Goal: Task Accomplishment & Management: Complete application form

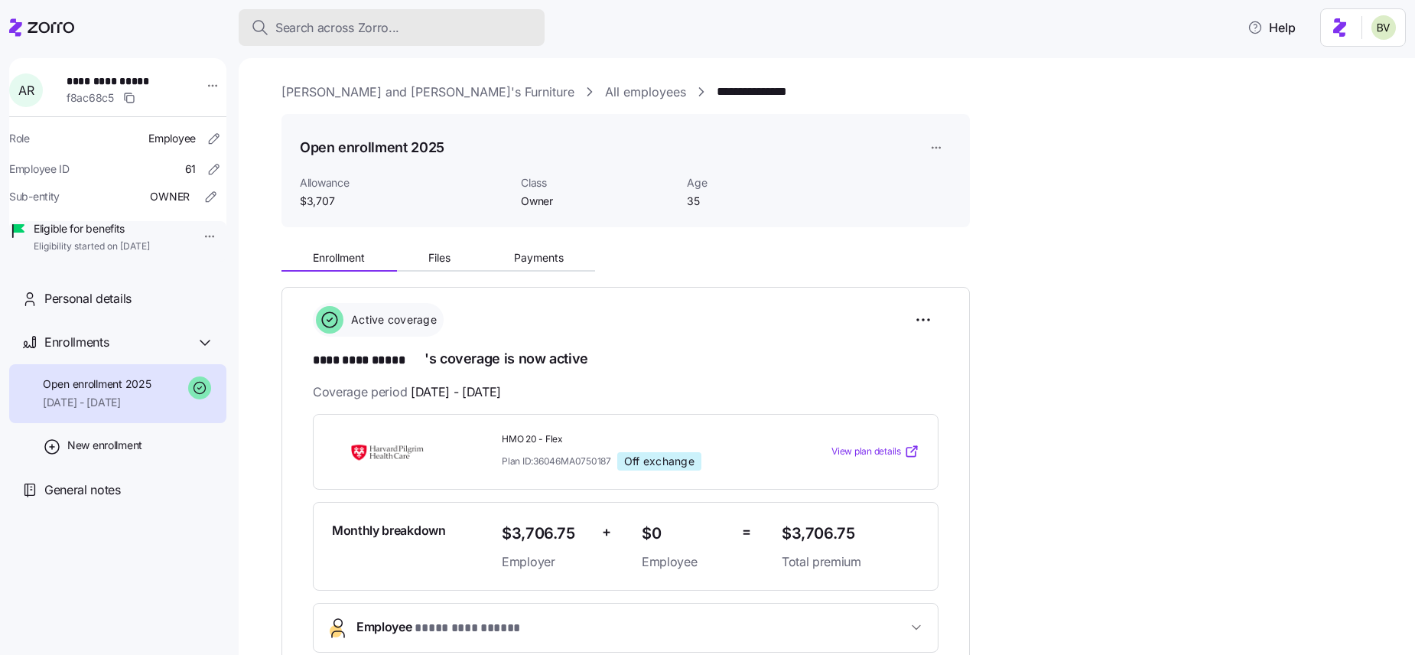
click at [371, 37] on button "Search across Zorro..." at bounding box center [392, 27] width 306 height 37
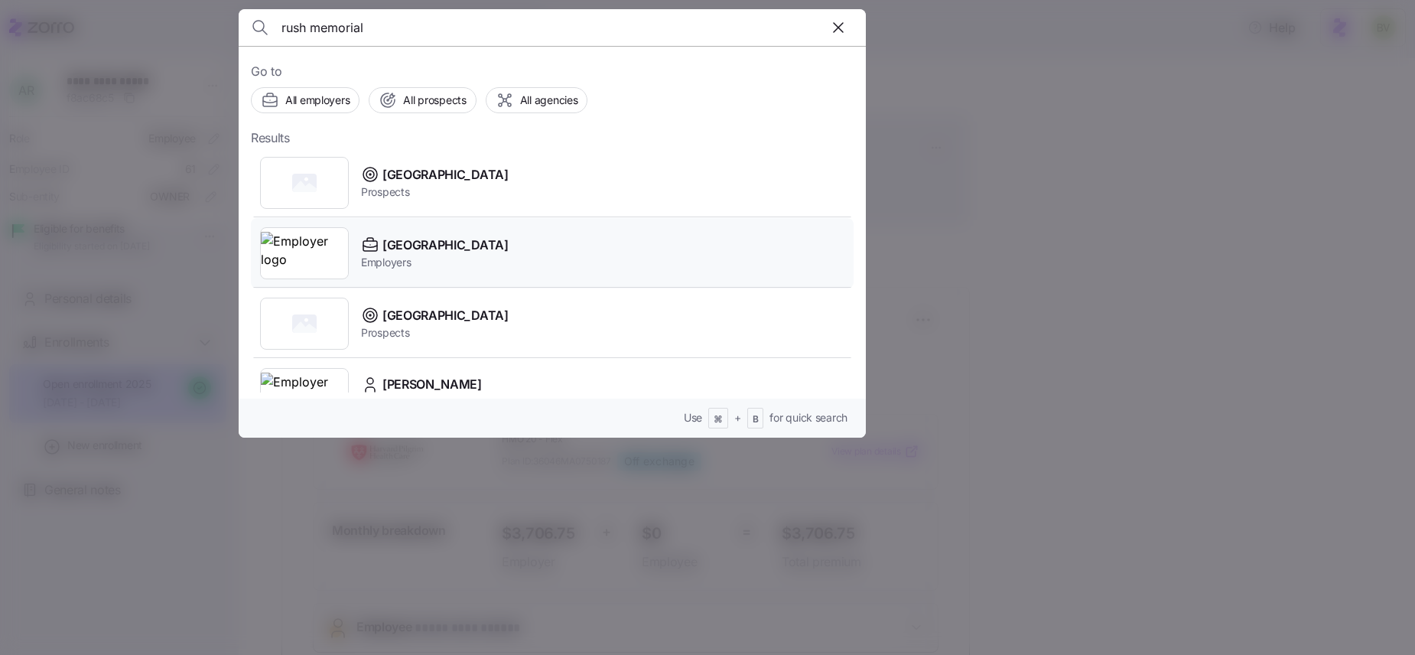
type input "rush memorial"
click at [315, 257] on img at bounding box center [304, 253] width 87 height 43
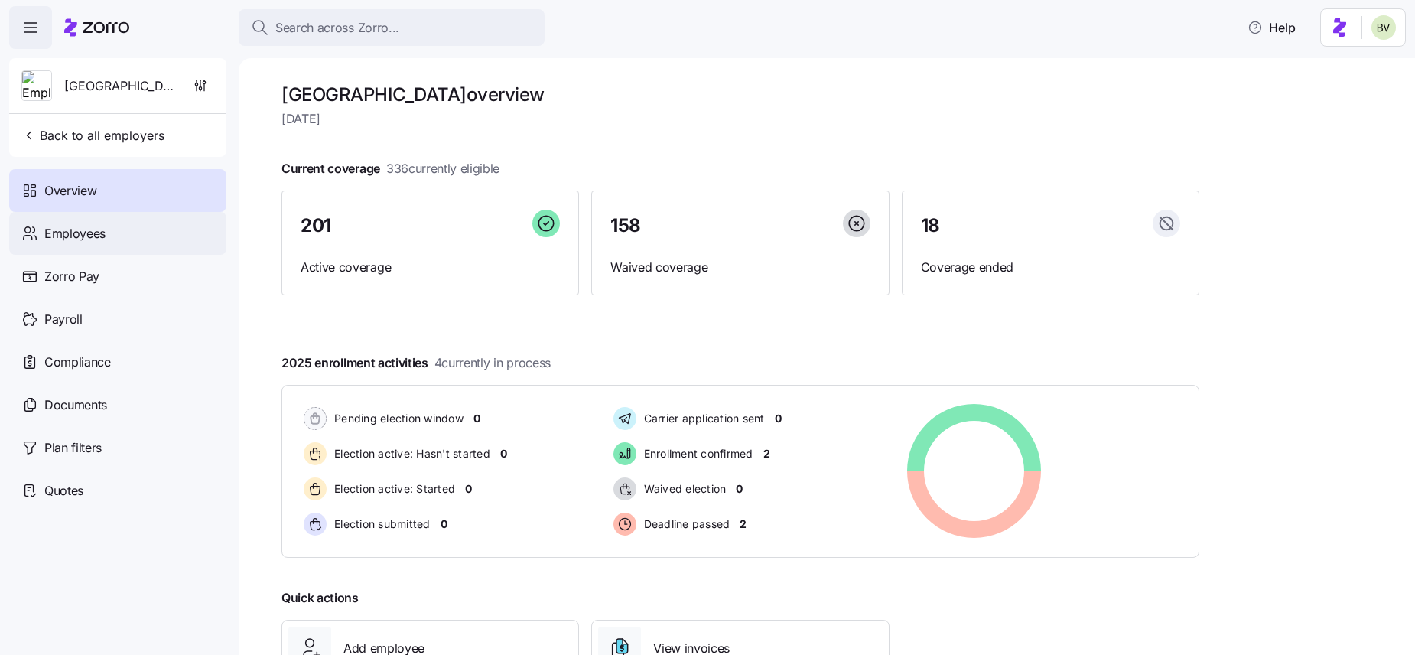
click at [86, 233] on span "Employees" at bounding box center [74, 233] width 61 height 19
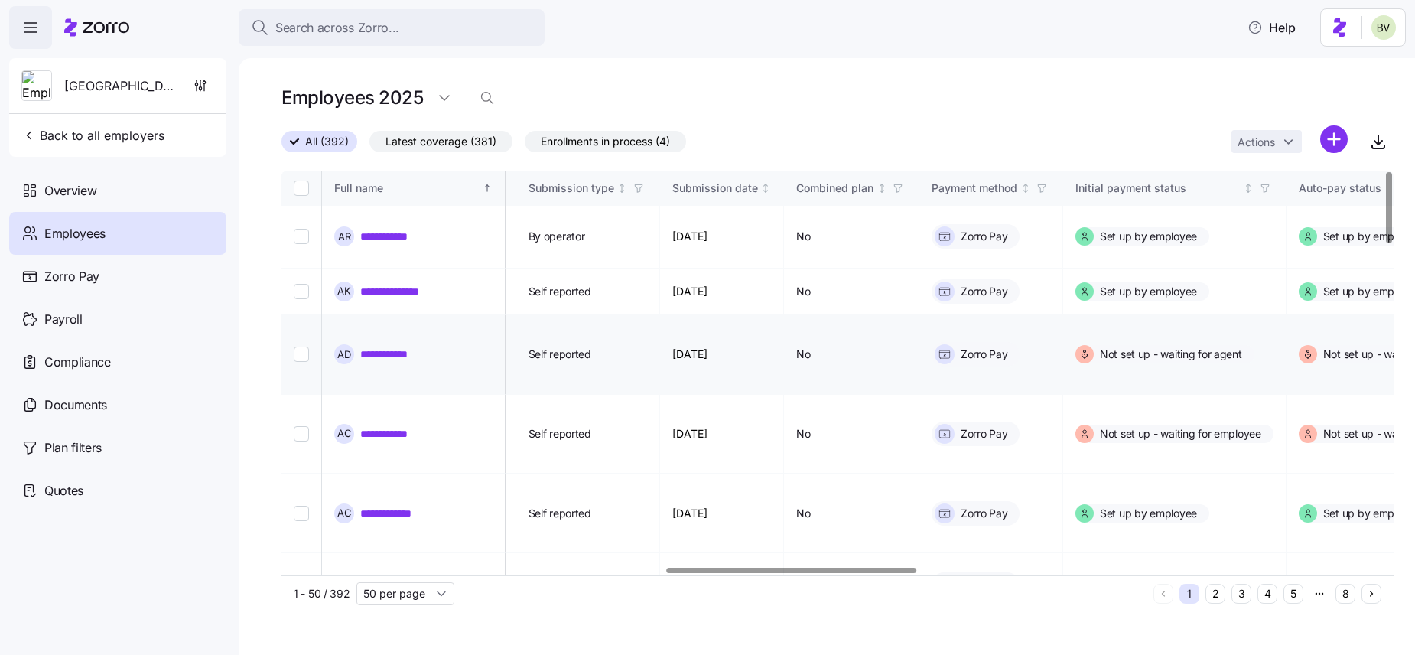
scroll to position [0, 1709]
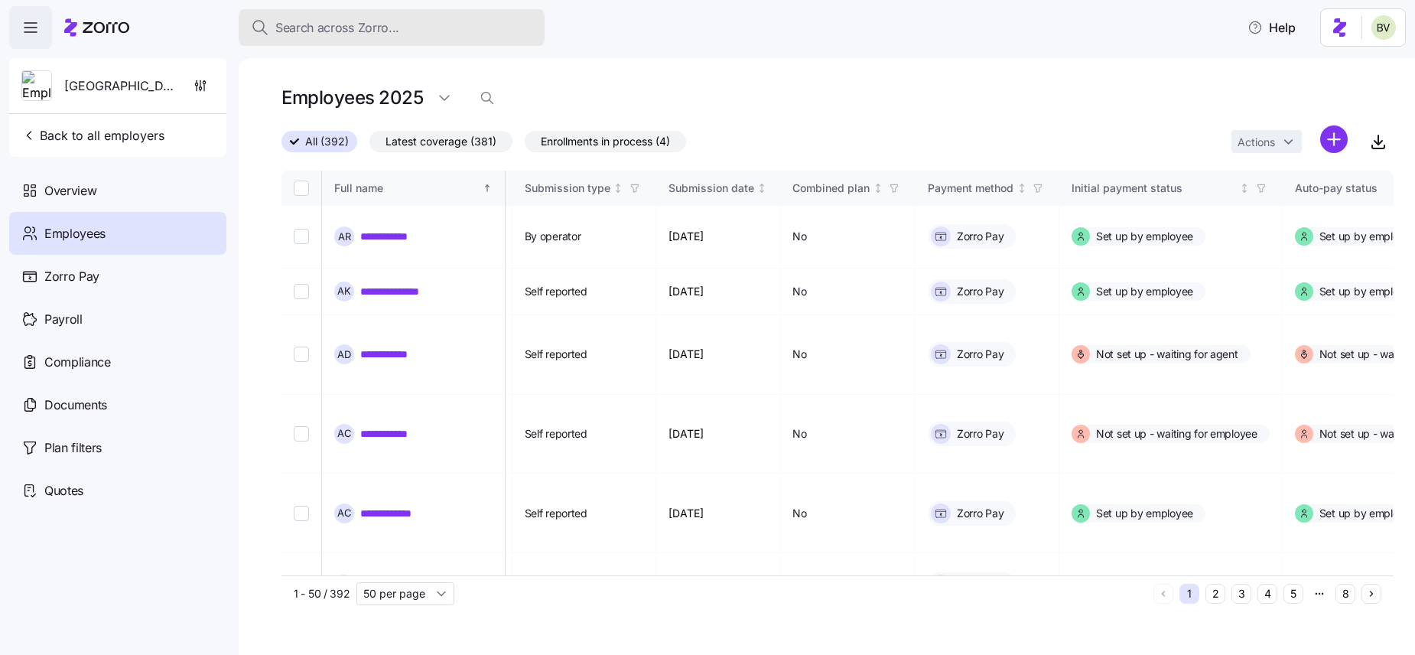
click at [371, 27] on span "Search across Zorro..." at bounding box center [337, 27] width 124 height 19
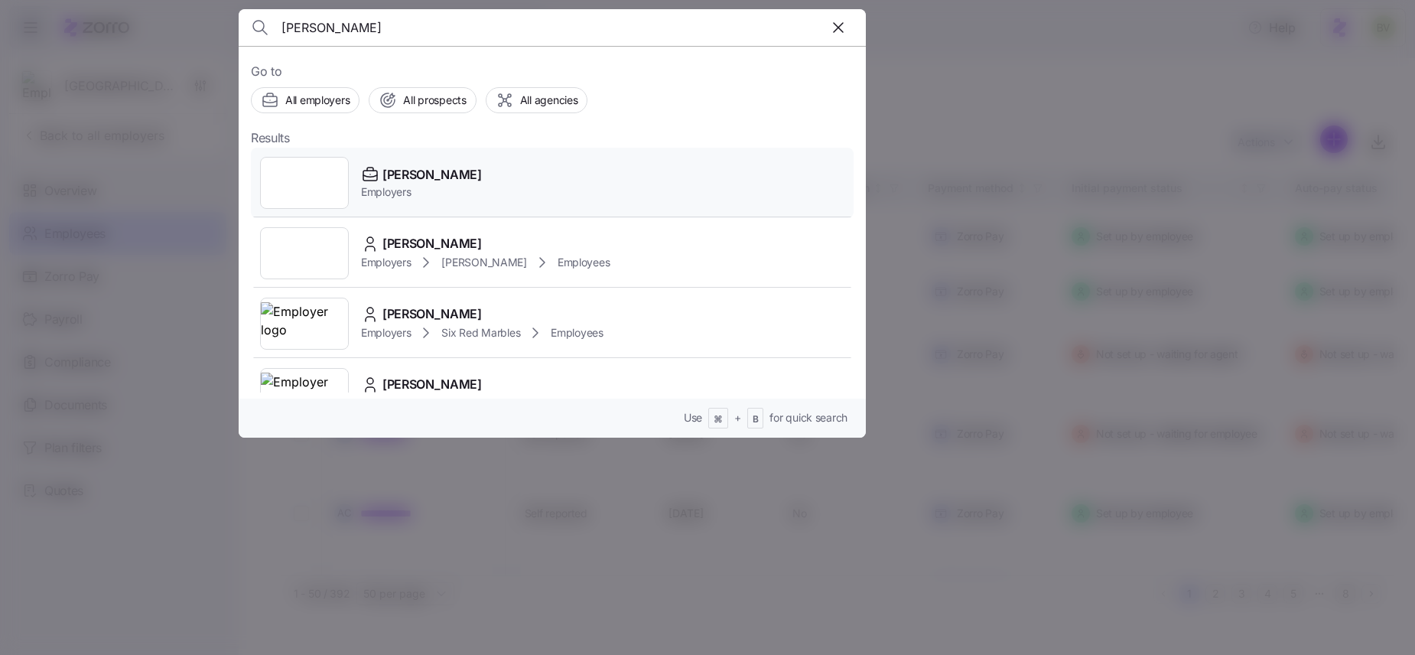
type input "[PERSON_NAME]"
click at [294, 184] on div at bounding box center [304, 183] width 89 height 52
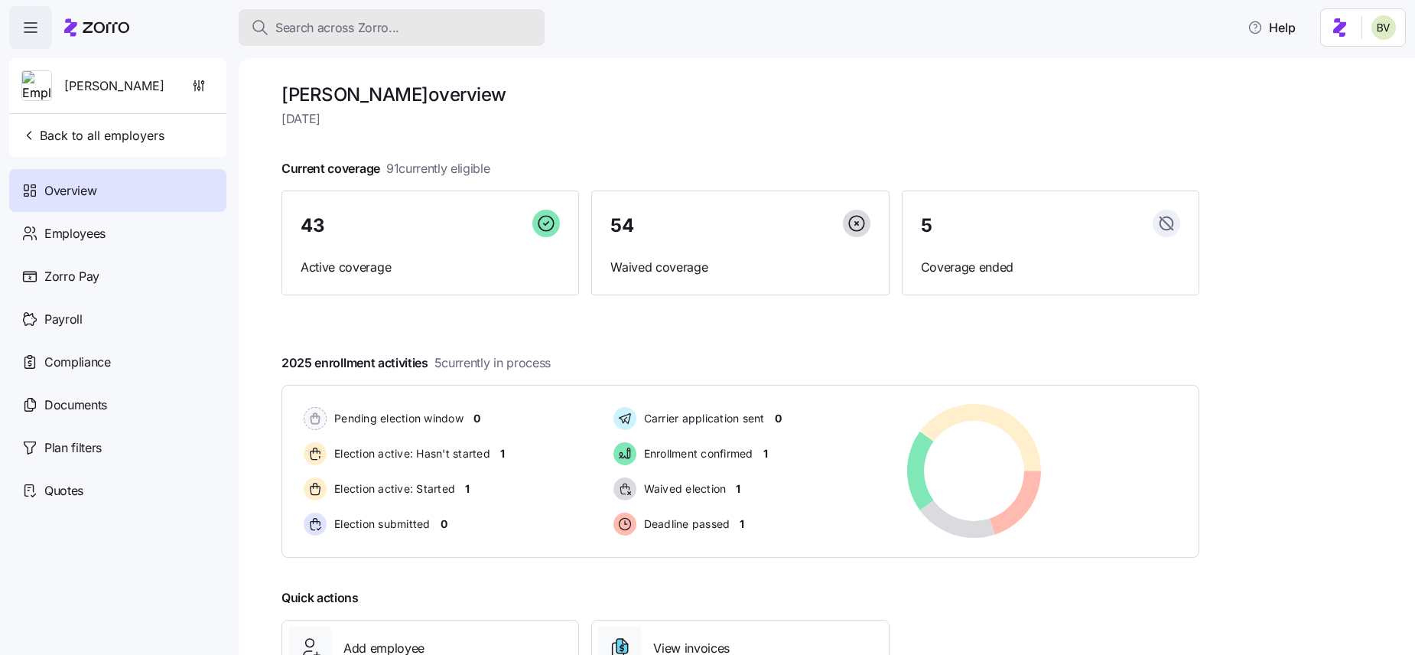
click at [316, 31] on span "Search across Zorro..." at bounding box center [337, 27] width 124 height 19
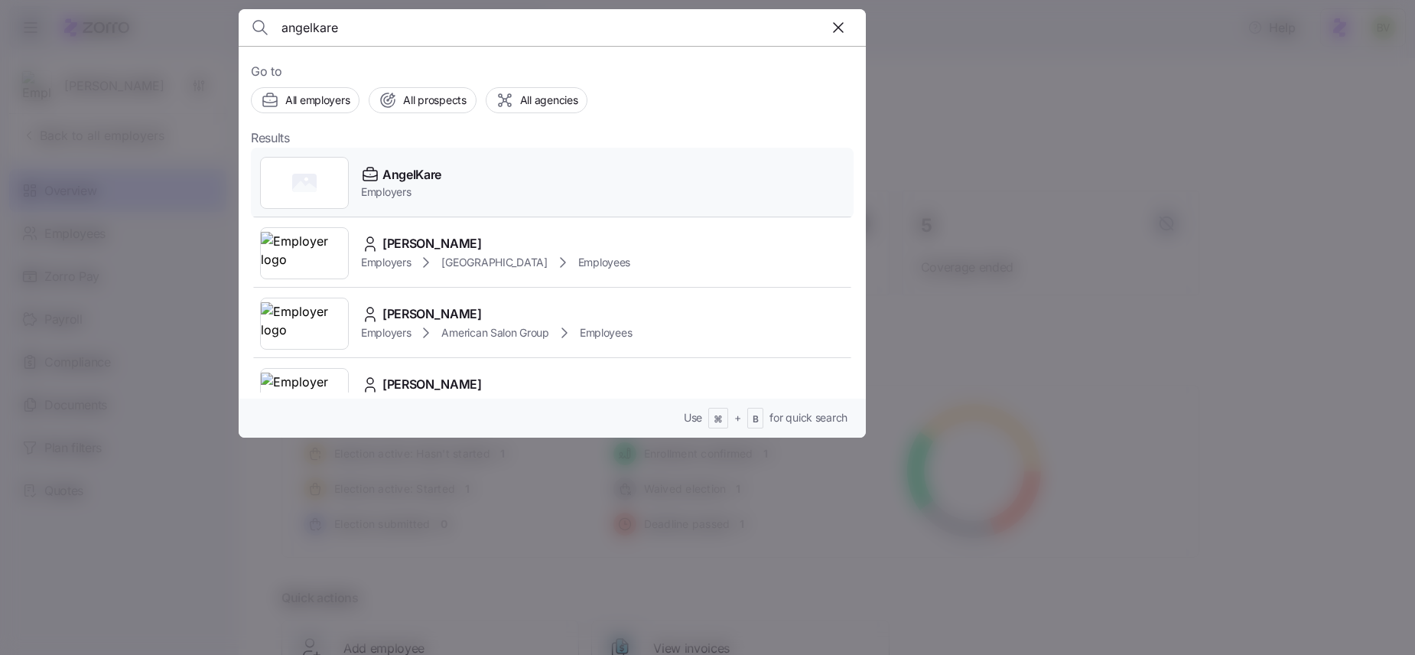
type input "angelkare"
click at [319, 193] on div at bounding box center [304, 183] width 89 height 52
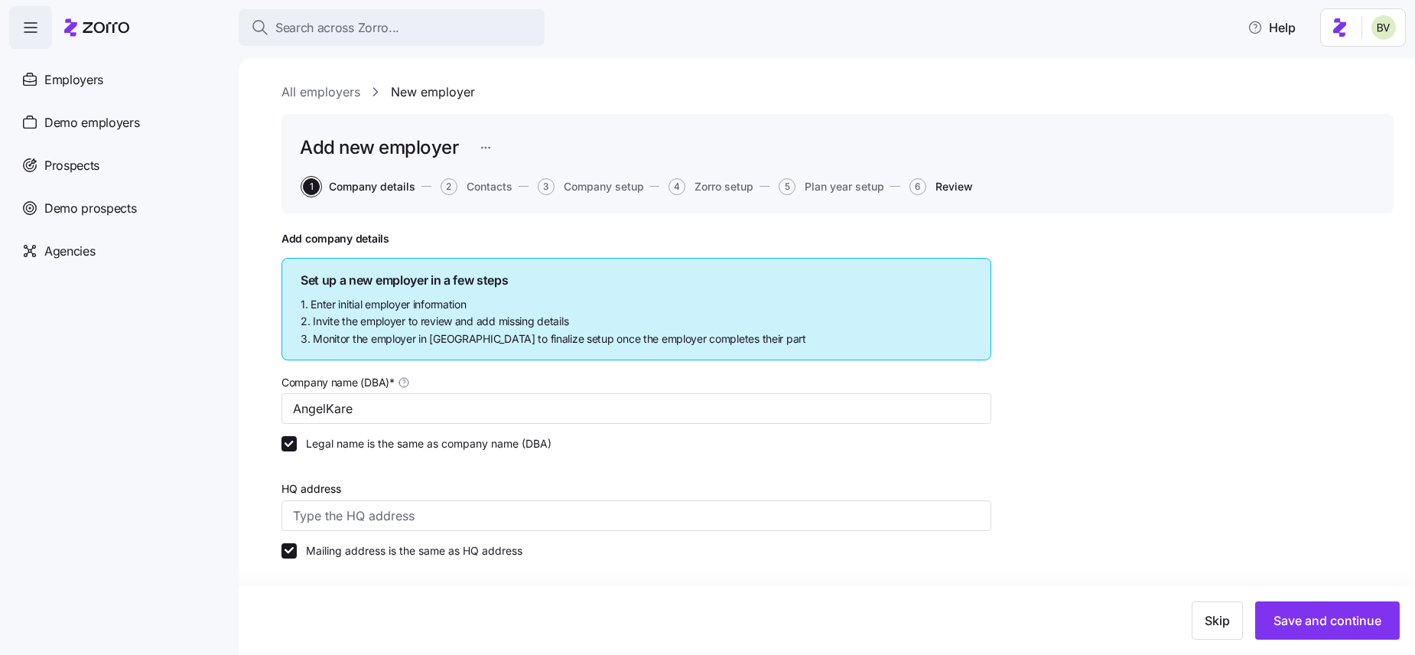
click at [938, 189] on span "Review" at bounding box center [953, 186] width 37 height 11
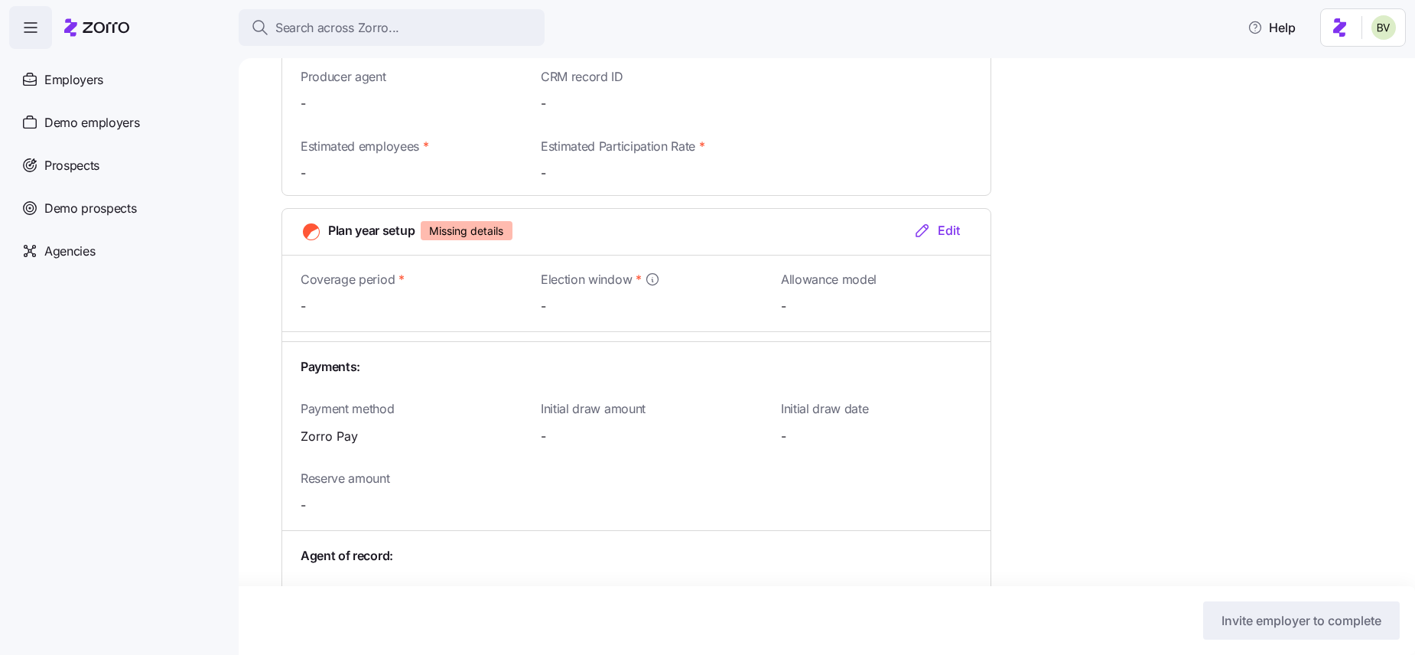
scroll to position [1349, 0]
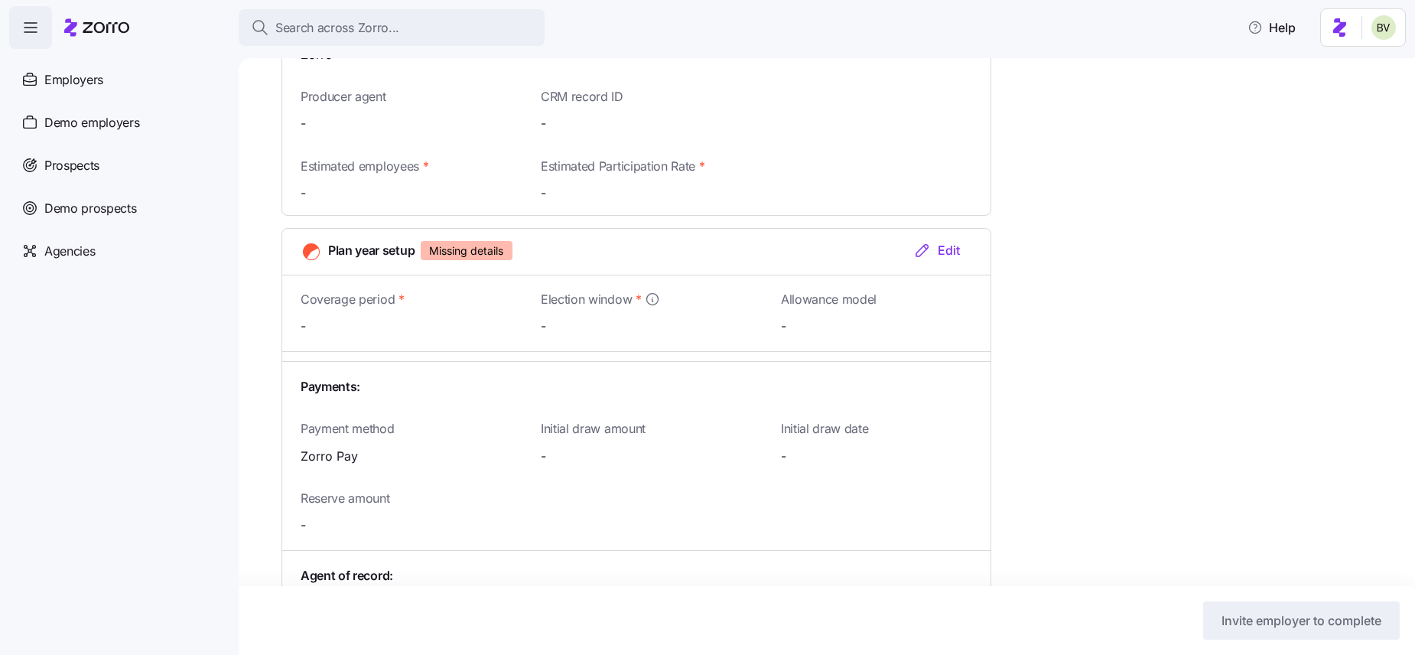
click at [941, 252] on div "Edit" at bounding box center [936, 250] width 47 height 18
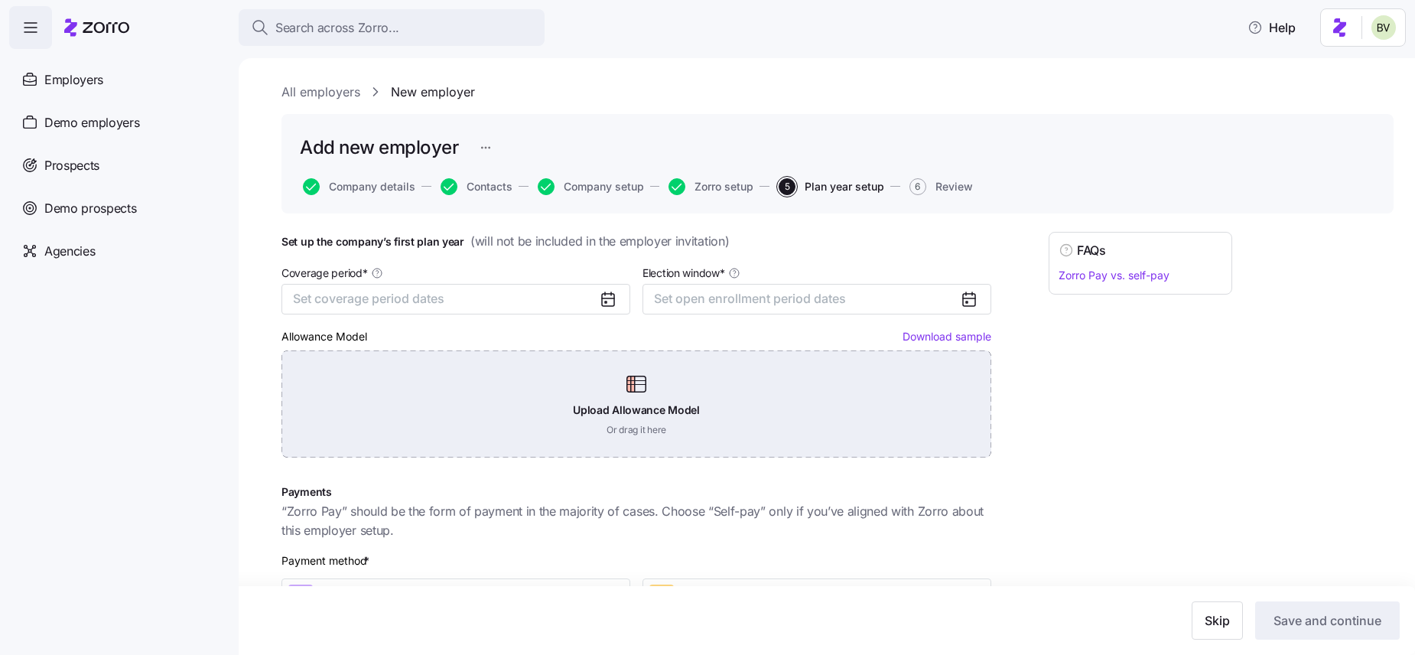
scroll to position [255, 0]
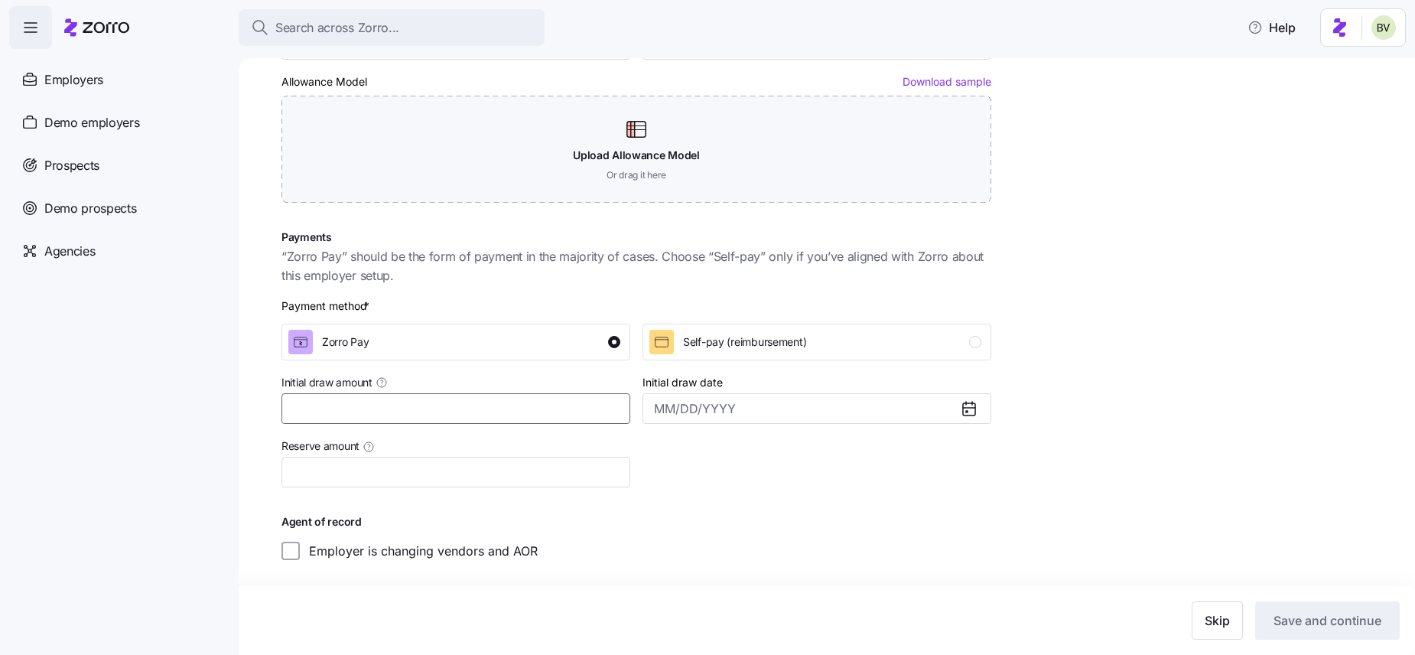
click at [444, 398] on input "Initial draw amount" at bounding box center [455, 408] width 349 height 31
type input "$5,000"
click at [382, 471] on input "Reserve amount" at bounding box center [455, 472] width 349 height 31
type input "$1,000"
click at [966, 409] on icon at bounding box center [969, 408] width 18 height 18
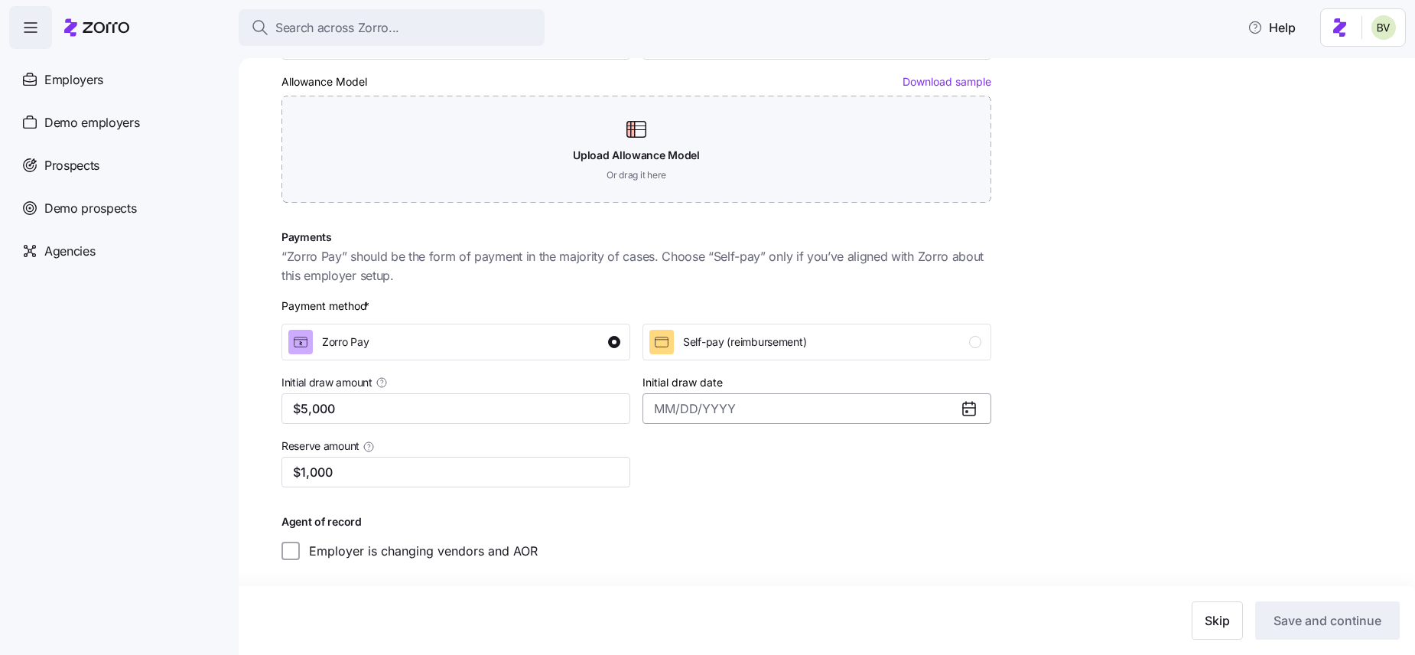
click at [957, 408] on input "Initial draw date" at bounding box center [816, 408] width 349 height 31
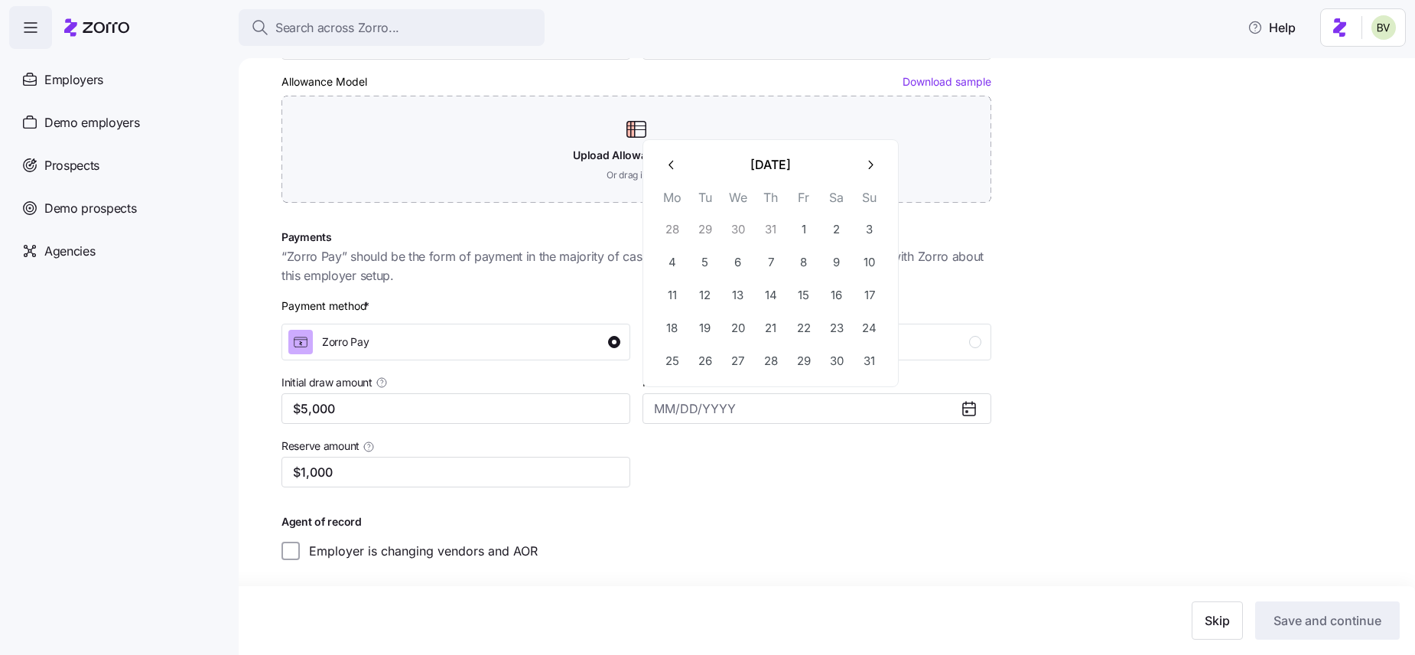
click at [869, 158] on icon "button" at bounding box center [870, 165] width 15 height 15
click at [705, 226] on button "2" at bounding box center [705, 229] width 32 height 32
type input "[DATE]"
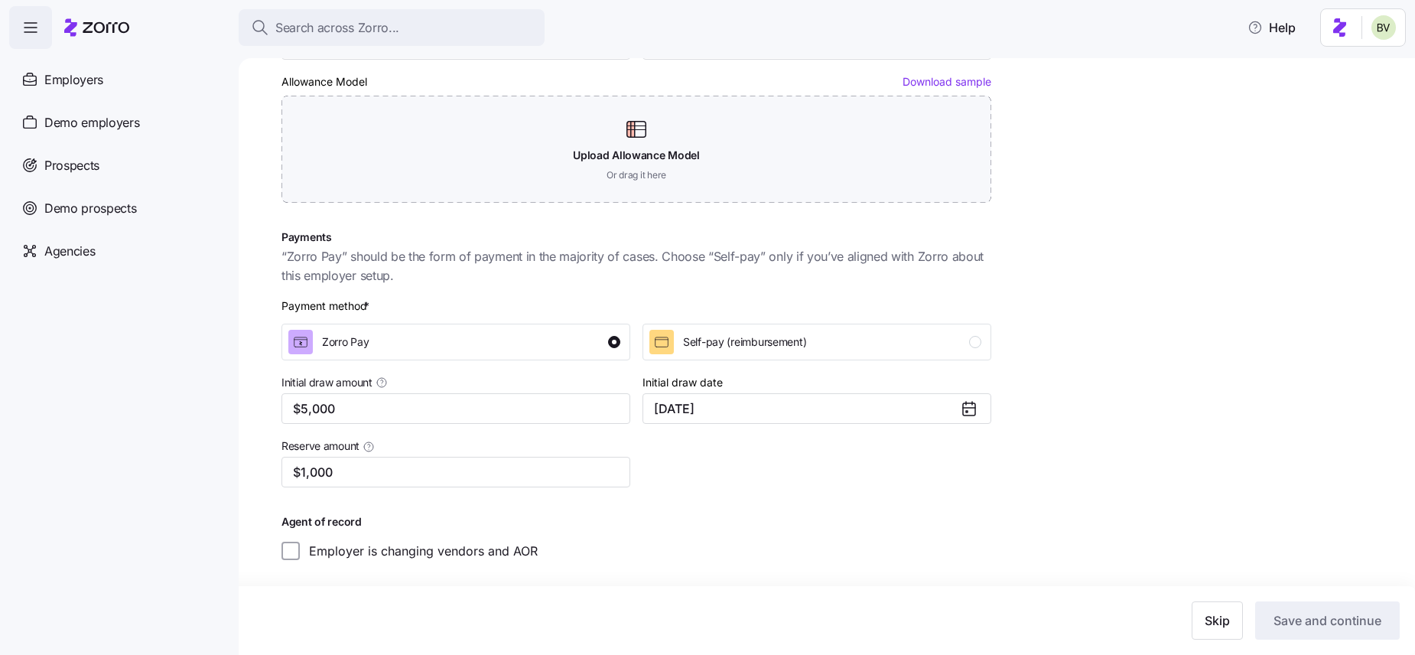
scroll to position [0, 0]
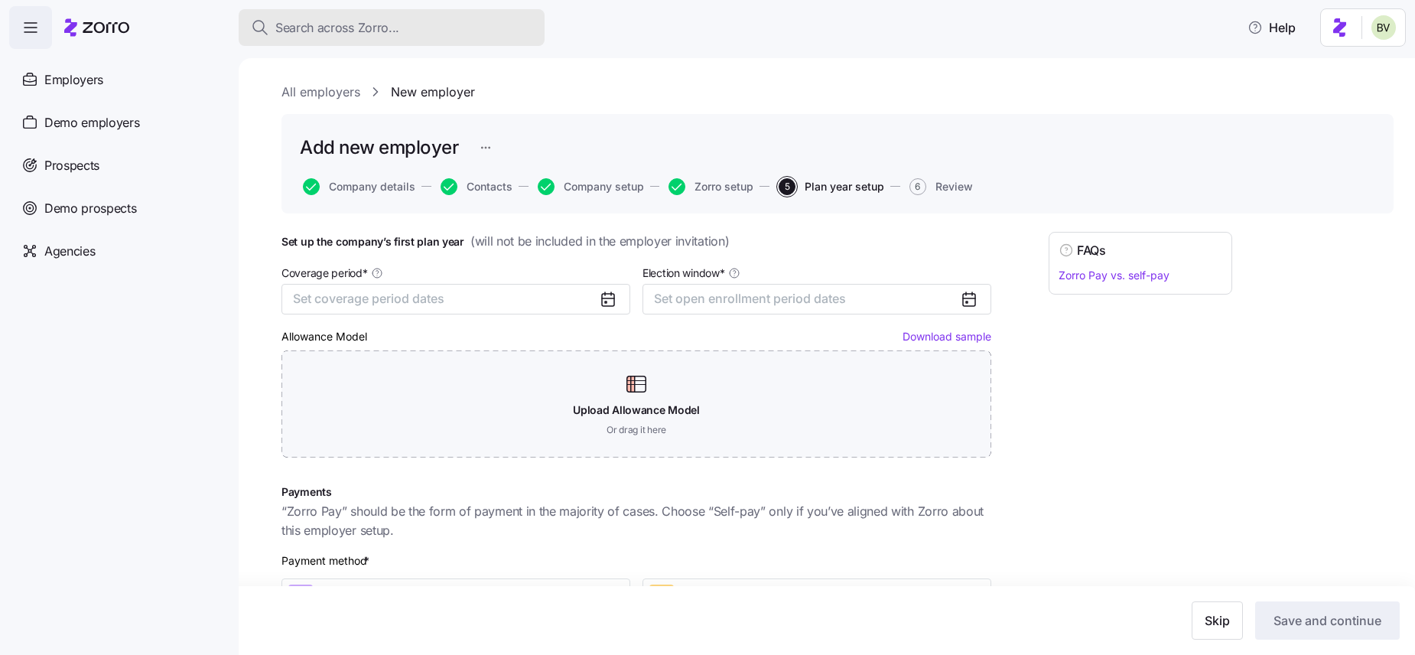
click at [403, 30] on div "Search across Zorro..." at bounding box center [391, 27] width 281 height 19
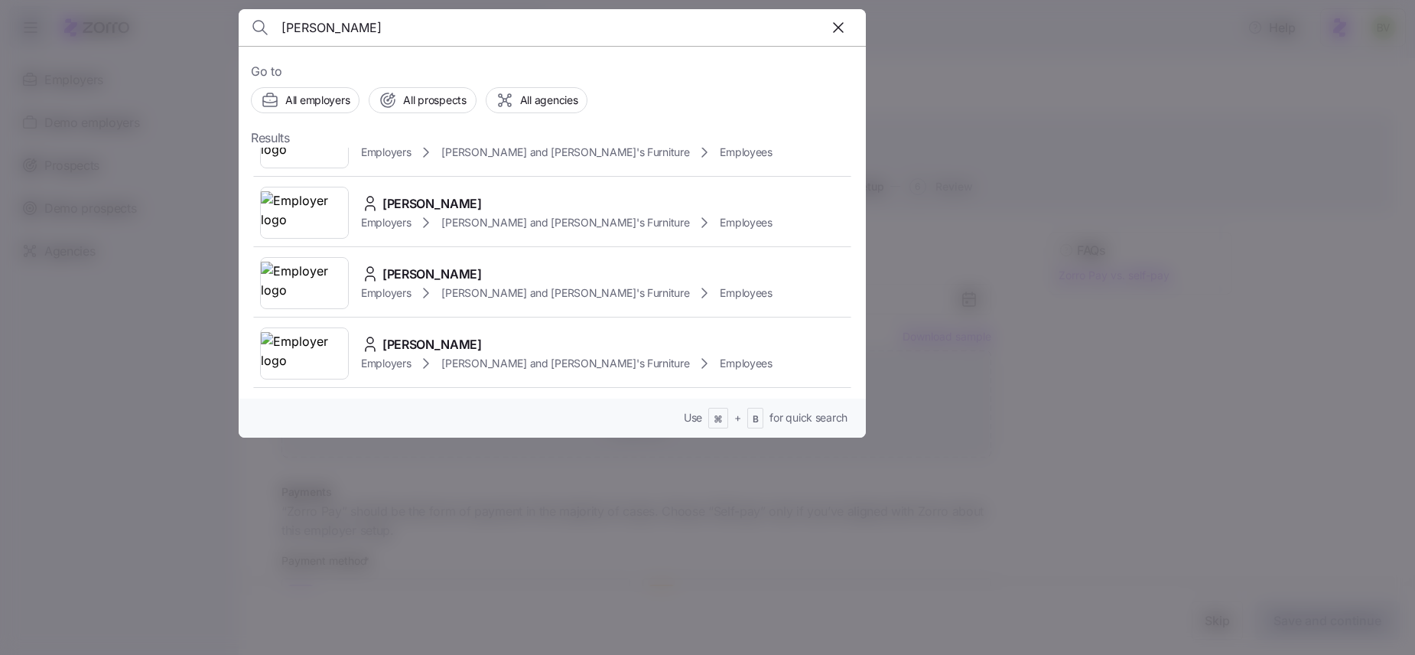
scroll to position [409, 0]
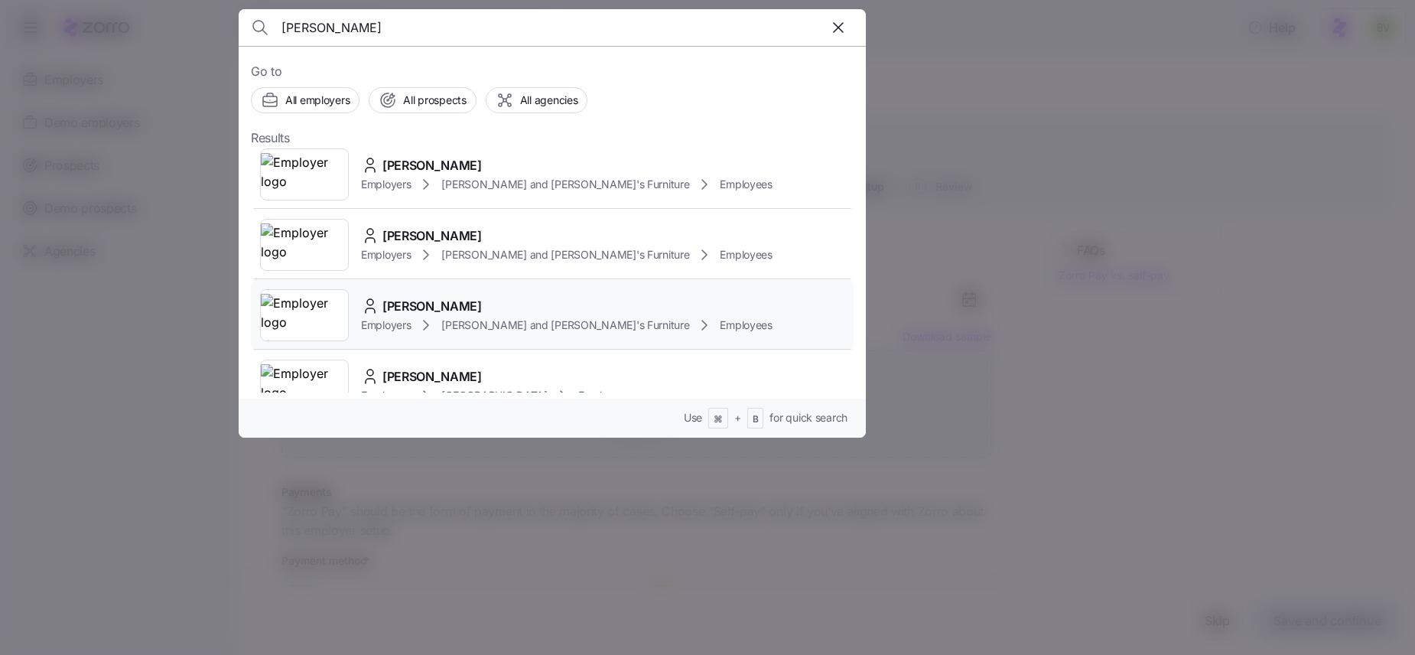
type input "[PERSON_NAME]"
click at [306, 294] on img at bounding box center [304, 315] width 87 height 43
